Goal: Navigation & Orientation: Find specific page/section

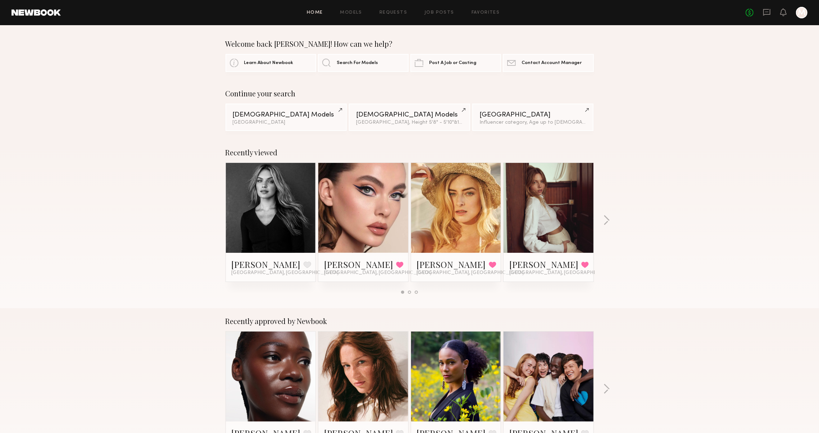
click at [602, 222] on div "Recently viewed Amanda G. Favorite Los Angeles, CA Laura D. Favorited Los Angel…" at bounding box center [409, 224] width 819 height 169
click at [605, 222] on button "button" at bounding box center [606, 221] width 7 height 12
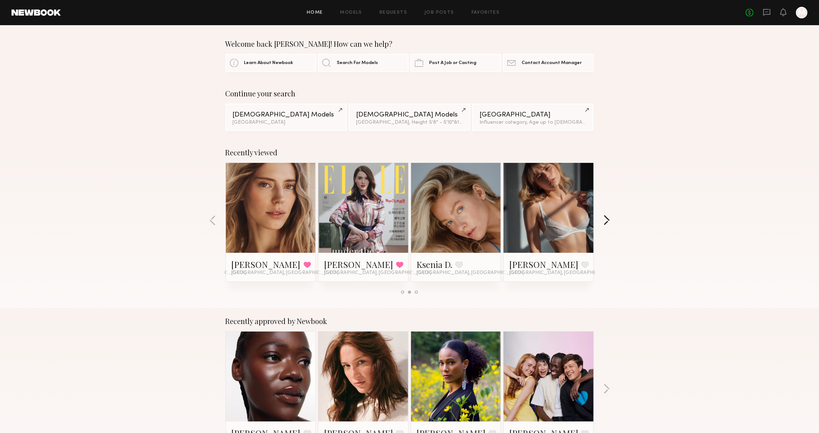
click at [603, 222] on button "button" at bounding box center [606, 221] width 7 height 12
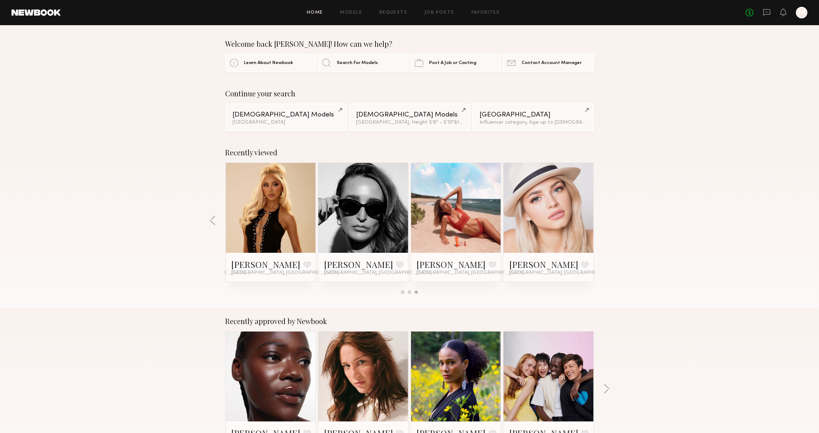
click at [603, 222] on div "Recently viewed Amanda G. Favorite Los Angeles, CA Laura D. Favorited Los Angel…" at bounding box center [409, 224] width 819 height 169
click at [768, 12] on icon at bounding box center [767, 12] width 8 height 8
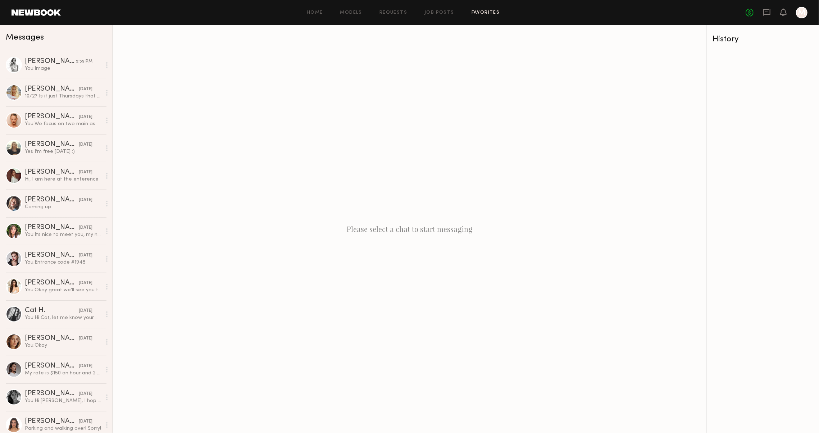
click at [472, 12] on link "Favorites" at bounding box center [486, 12] width 28 height 5
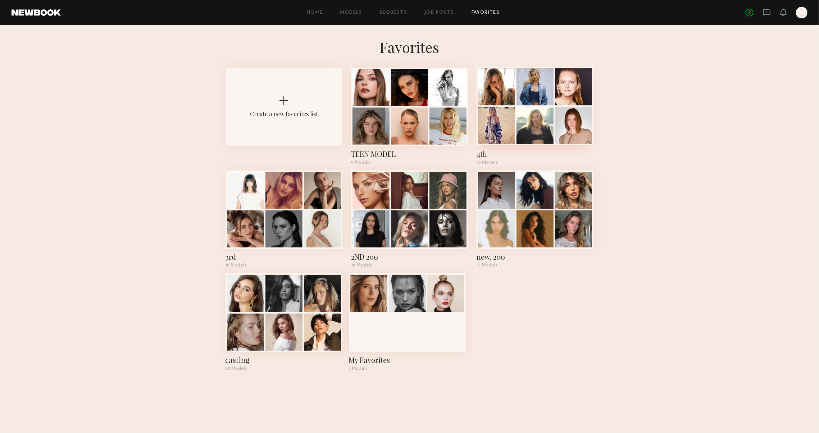
click at [490, 117] on div at bounding box center [496, 125] width 37 height 37
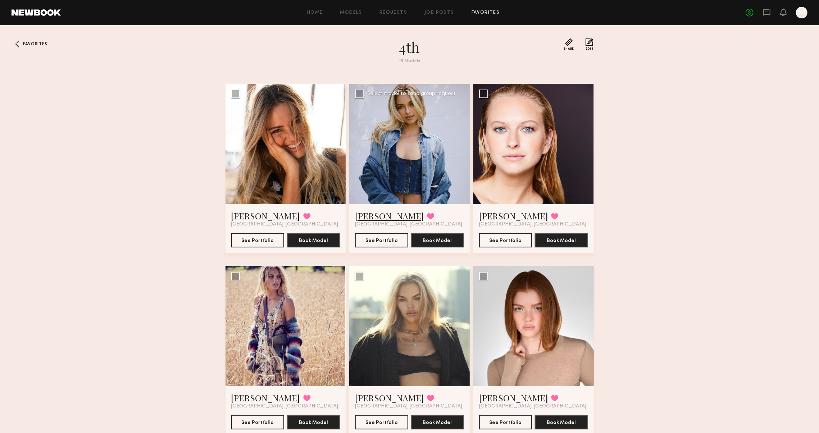
click at [363, 219] on link "[PERSON_NAME]" at bounding box center [389, 216] width 69 height 12
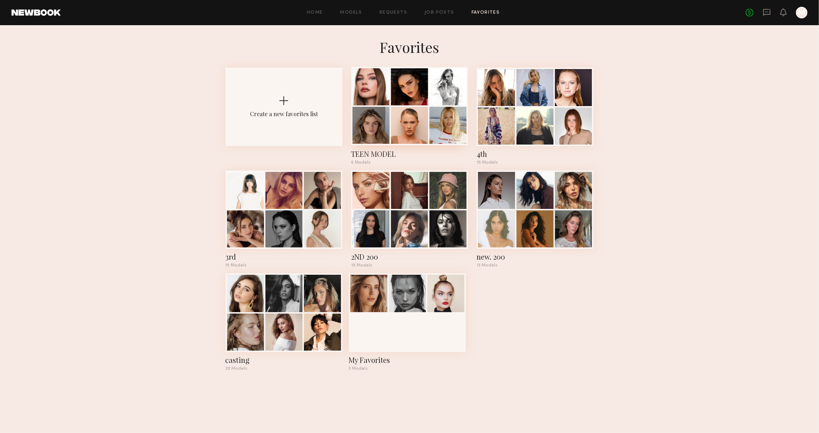
click at [370, 119] on div at bounding box center [371, 125] width 37 height 37
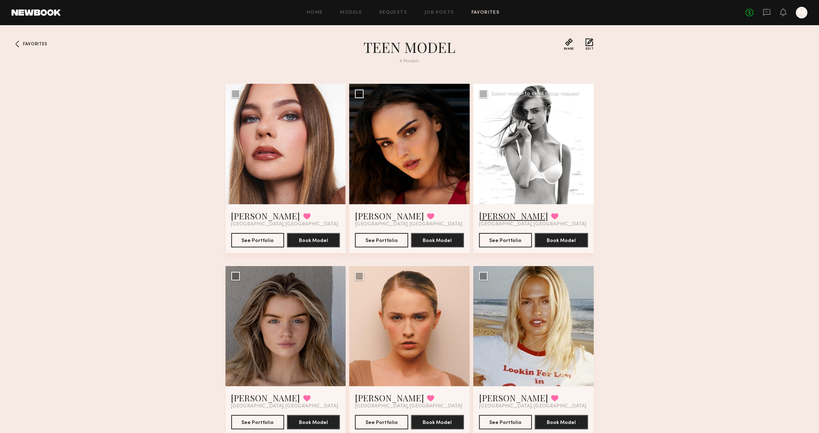
click at [486, 216] on link "[PERSON_NAME]" at bounding box center [513, 216] width 69 height 12
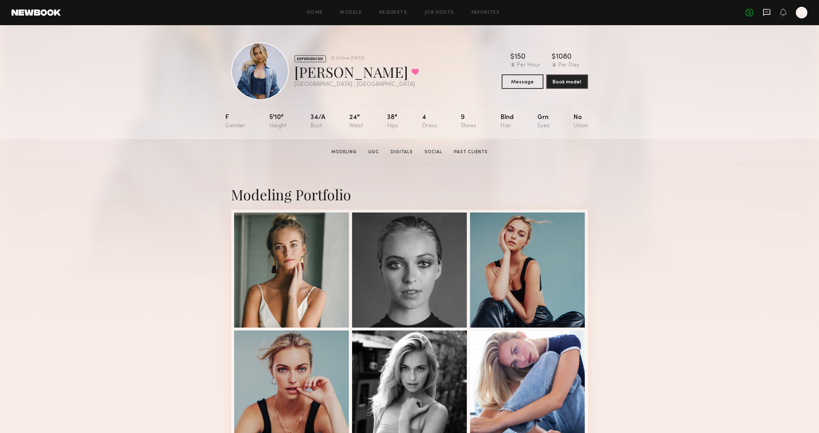
click at [763, 13] on icon at bounding box center [766, 12] width 7 height 7
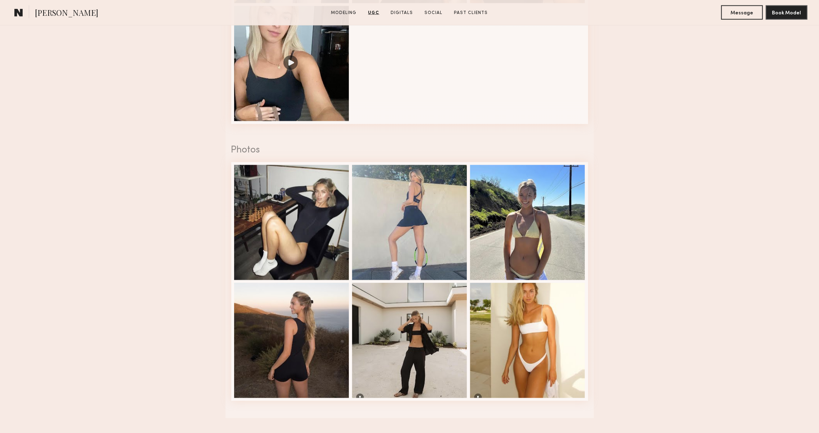
scroll to position [1134, 0]
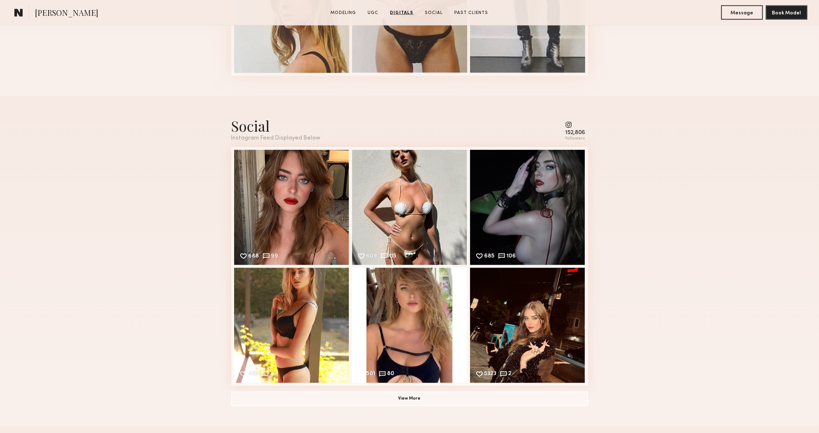
scroll to position [894, 0]
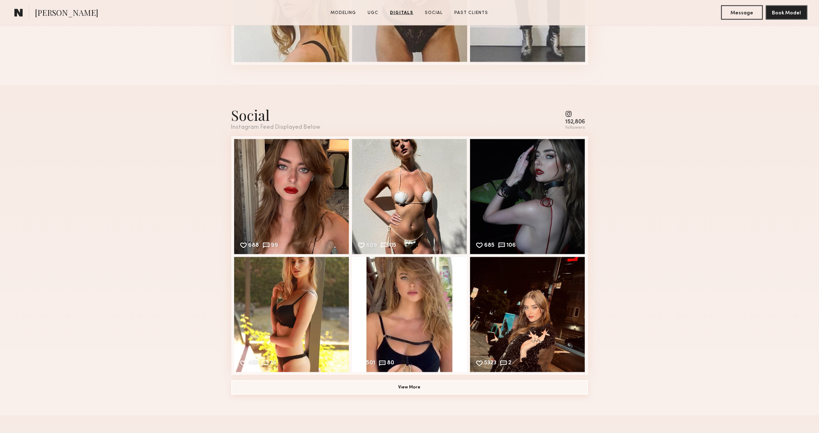
click at [264, 387] on button "View More" at bounding box center [409, 388] width 357 height 14
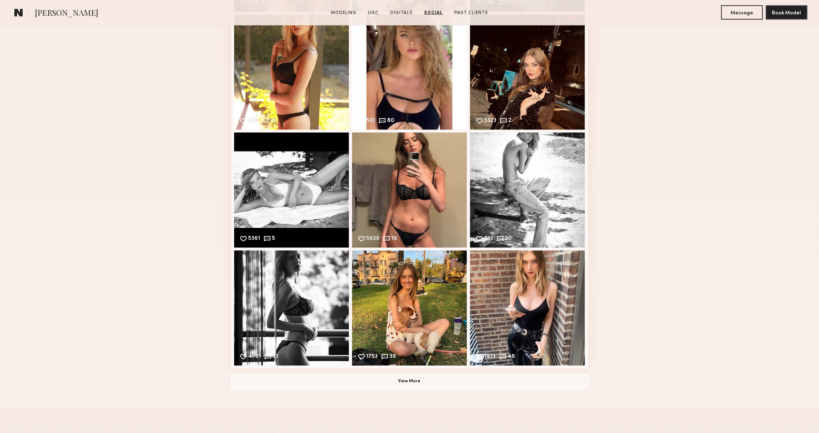
scroll to position [1148, 0]
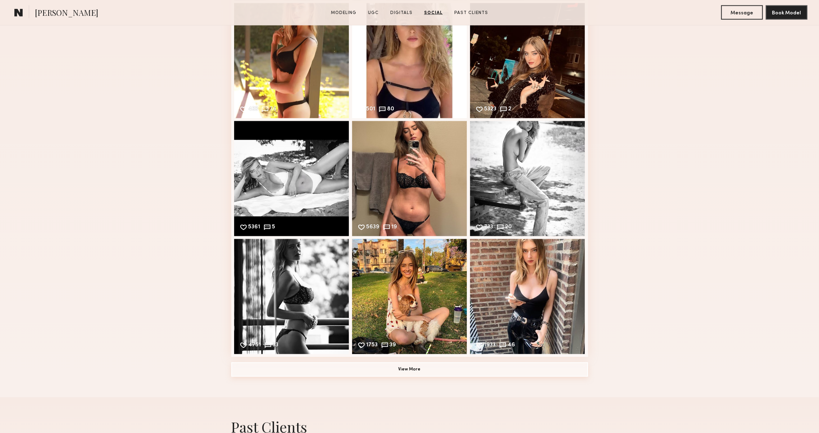
click at [517, 370] on button "View More" at bounding box center [409, 370] width 357 height 14
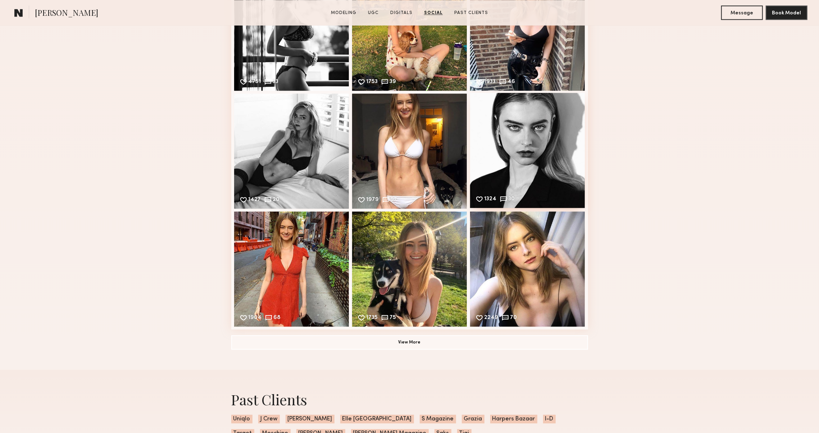
scroll to position [1468, 0]
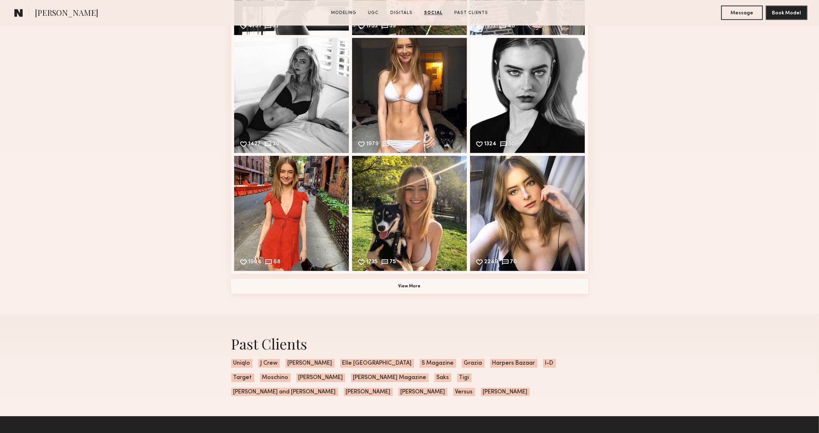
click at [507, 286] on button "View More" at bounding box center [409, 286] width 357 height 14
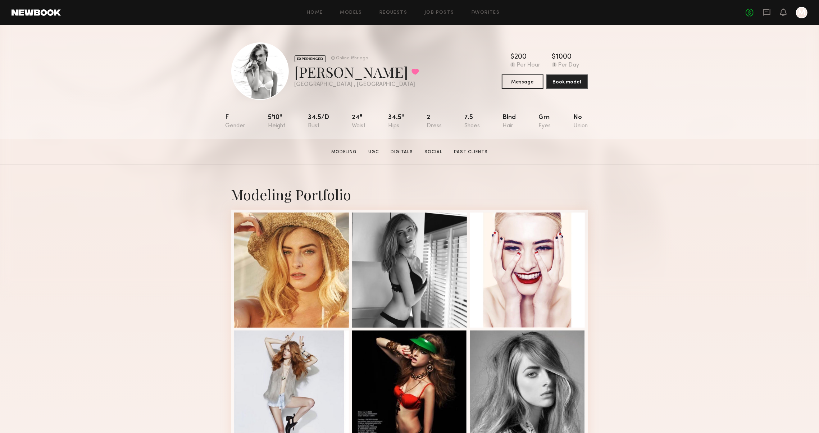
scroll to position [0, 0]
click at [428, 153] on link "Social" at bounding box center [434, 152] width 24 height 6
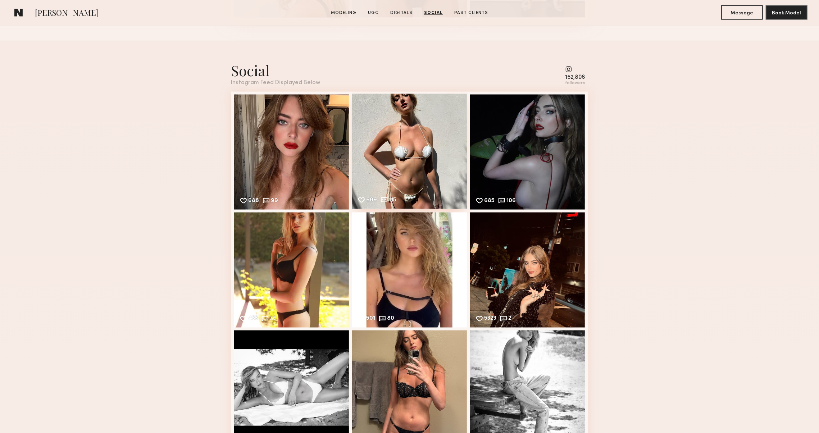
scroll to position [940, 0]
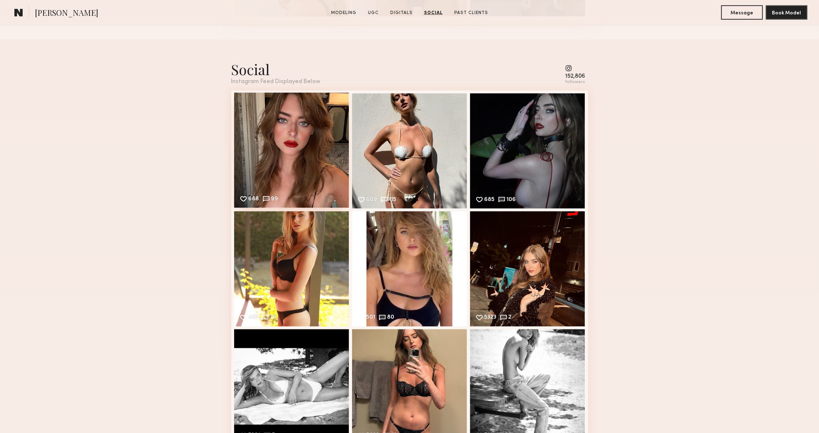
click at [314, 178] on div "688 99 Likes & comments displayed to show model’s engagement" at bounding box center [291, 150] width 115 height 115
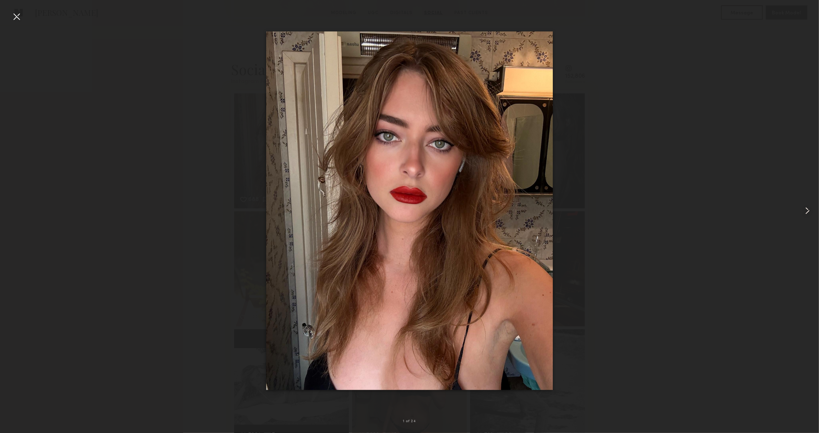
click at [805, 207] on common-icon at bounding box center [808, 211] width 12 height 12
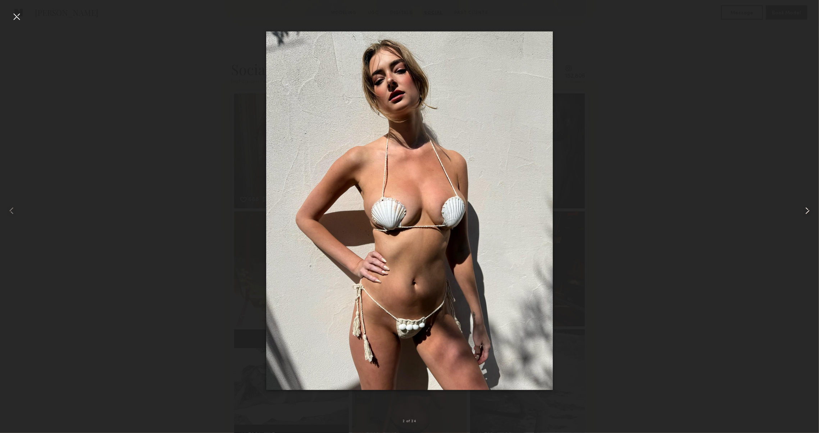
click at [805, 207] on common-icon at bounding box center [808, 211] width 12 height 12
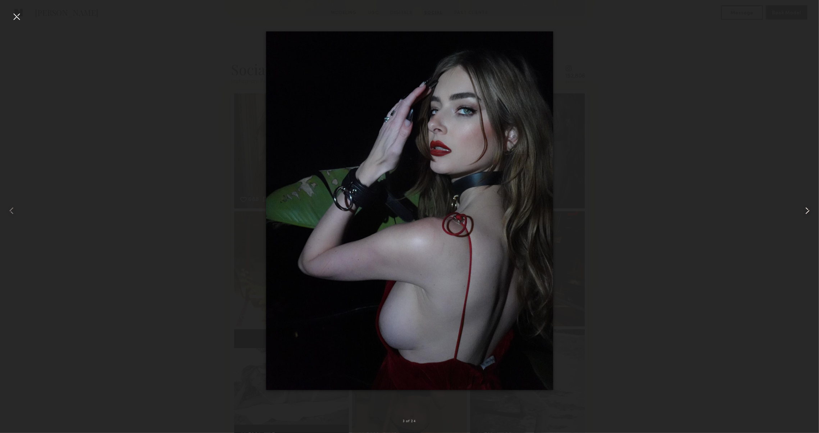
click at [805, 207] on common-icon at bounding box center [808, 211] width 12 height 12
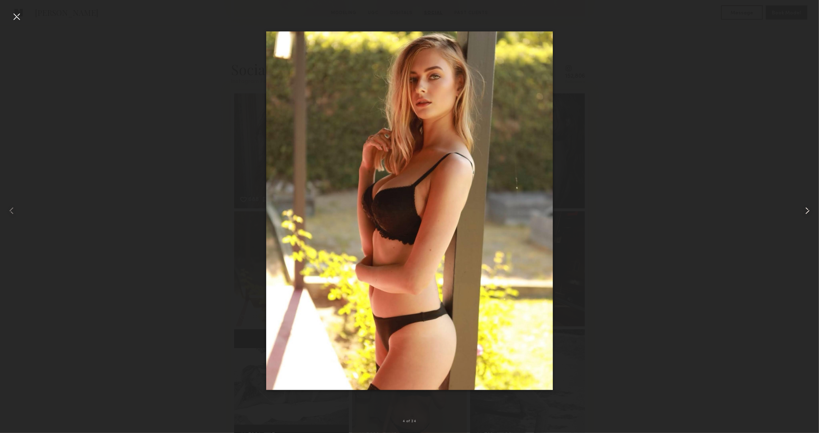
click at [805, 208] on common-icon at bounding box center [808, 211] width 12 height 12
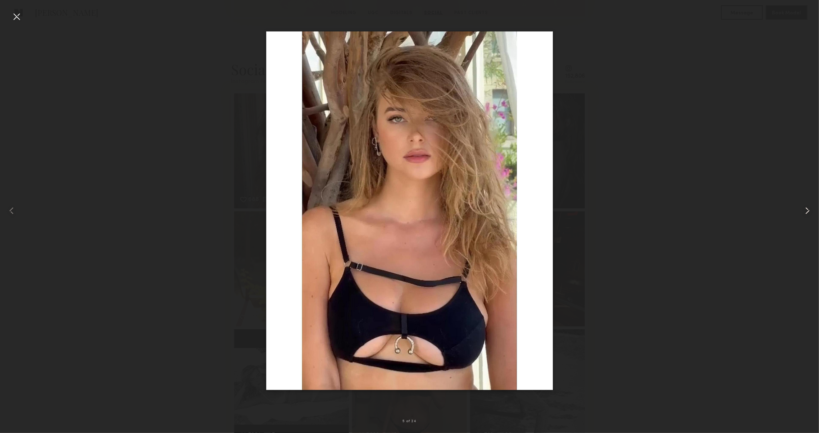
click at [804, 208] on common-icon at bounding box center [808, 211] width 12 height 12
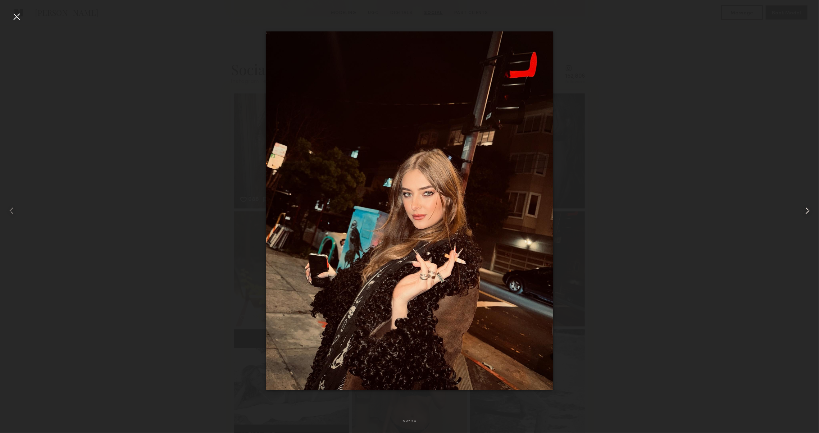
click at [804, 208] on common-icon at bounding box center [808, 211] width 12 height 12
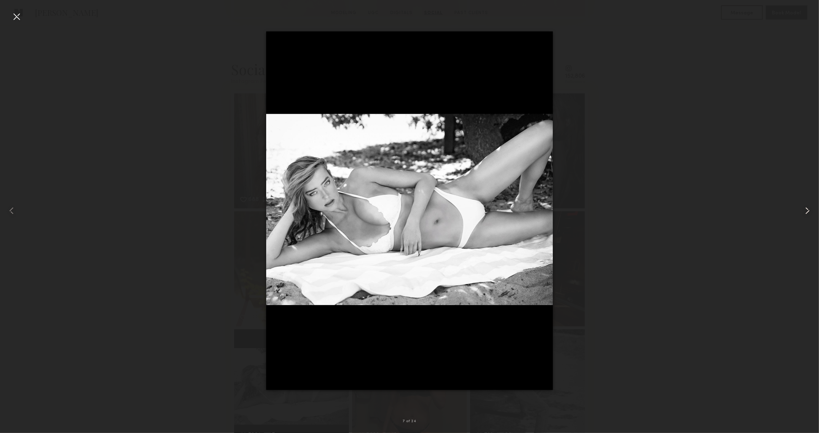
click at [811, 212] on common-icon at bounding box center [808, 211] width 12 height 12
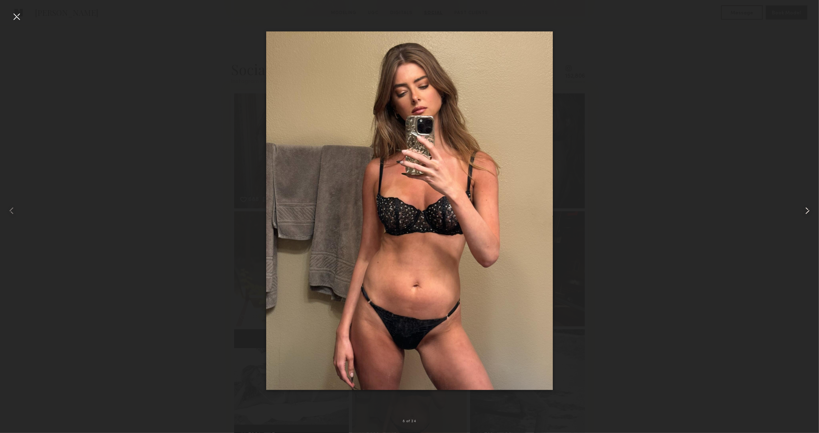
click at [810, 212] on common-icon at bounding box center [808, 211] width 12 height 12
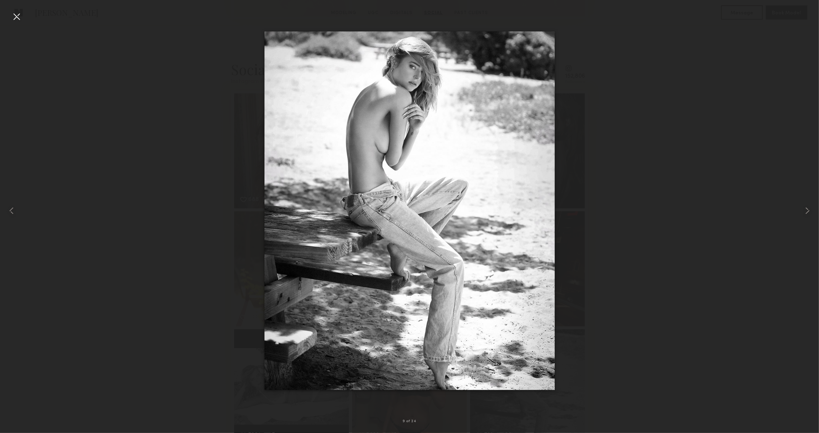
click at [12, 17] on div at bounding box center [17, 17] width 12 height 12
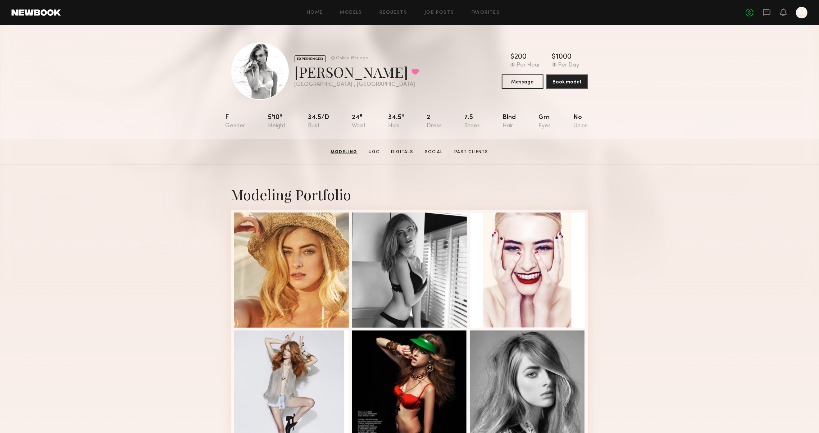
scroll to position [0, 0]
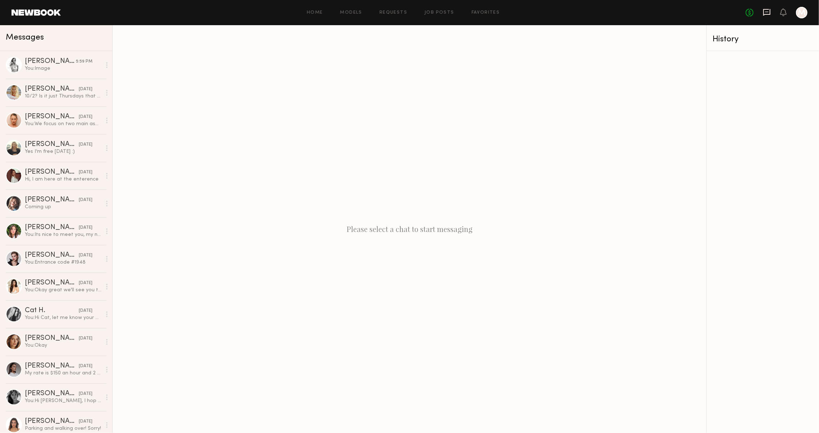
click at [767, 11] on icon at bounding box center [767, 12] width 8 height 8
click at [763, 12] on icon at bounding box center [767, 12] width 8 height 8
click at [763, 11] on icon at bounding box center [767, 12] width 8 height 8
click at [34, 13] on link at bounding box center [36, 12] width 49 height 6
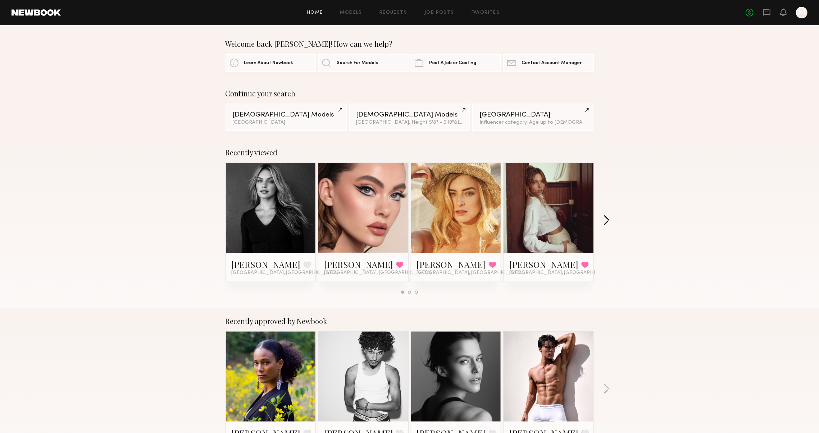
click at [606, 224] on button "button" at bounding box center [606, 221] width 7 height 12
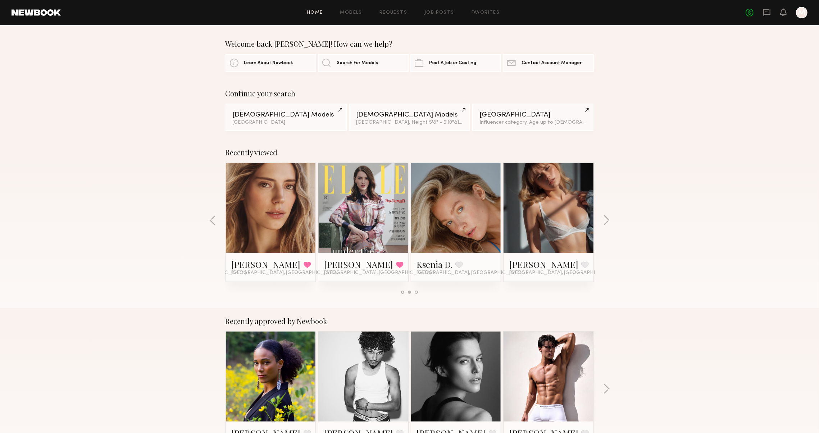
click at [602, 227] on div "Recently viewed Amanda G. Favorite Los Angeles, CA Laura D. Favorited Los Angel…" at bounding box center [409, 224] width 819 height 169
click at [604, 226] on button "button" at bounding box center [606, 221] width 7 height 12
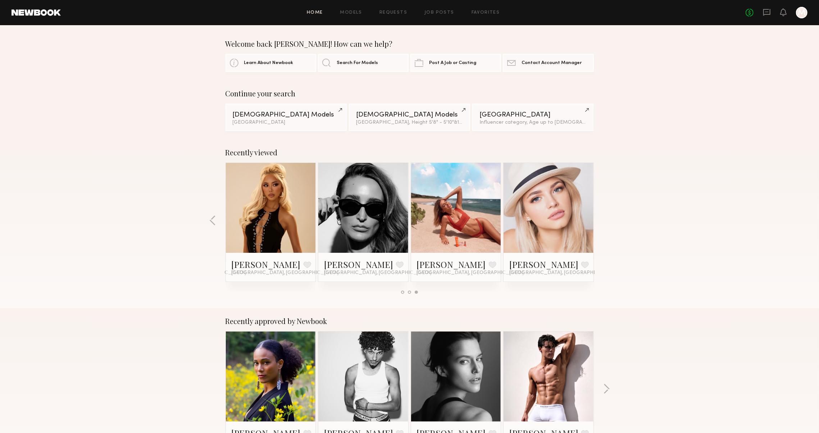
click at [604, 226] on div "Recently viewed Amanda G. Favorite Los Angeles, CA Laura D. Favorited Los Angel…" at bounding box center [409, 224] width 819 height 169
click at [764, 14] on icon at bounding box center [767, 12] width 8 height 8
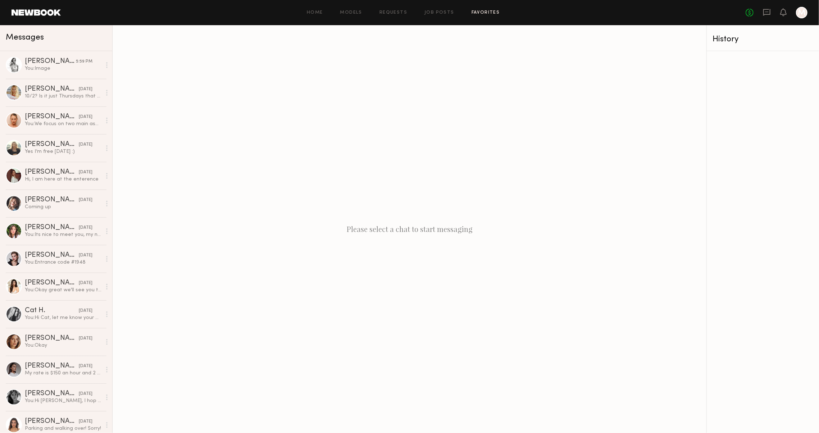
click at [493, 13] on link "Favorites" at bounding box center [486, 12] width 28 height 5
